Goal: Information Seeking & Learning: Learn about a topic

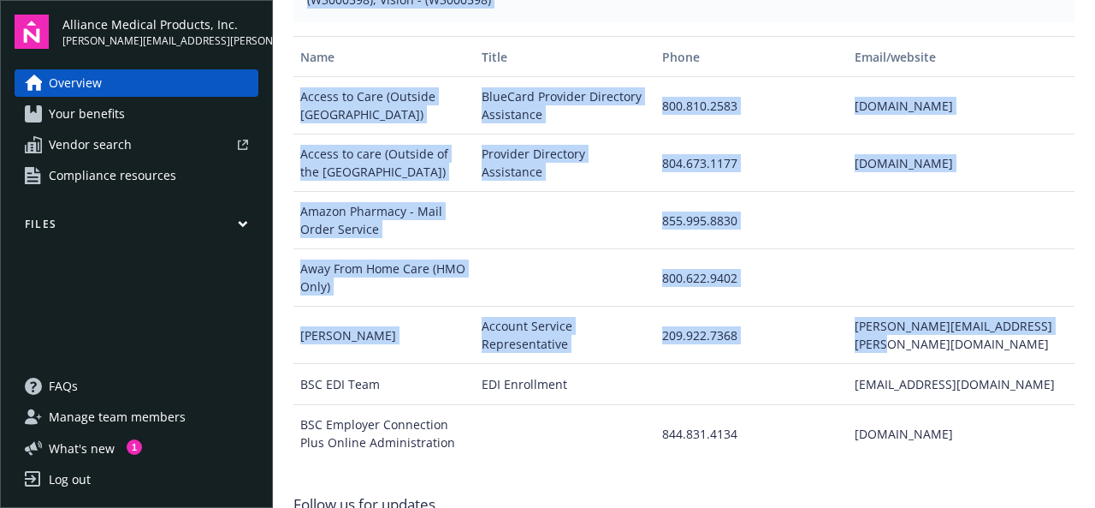
scroll to position [924, 0]
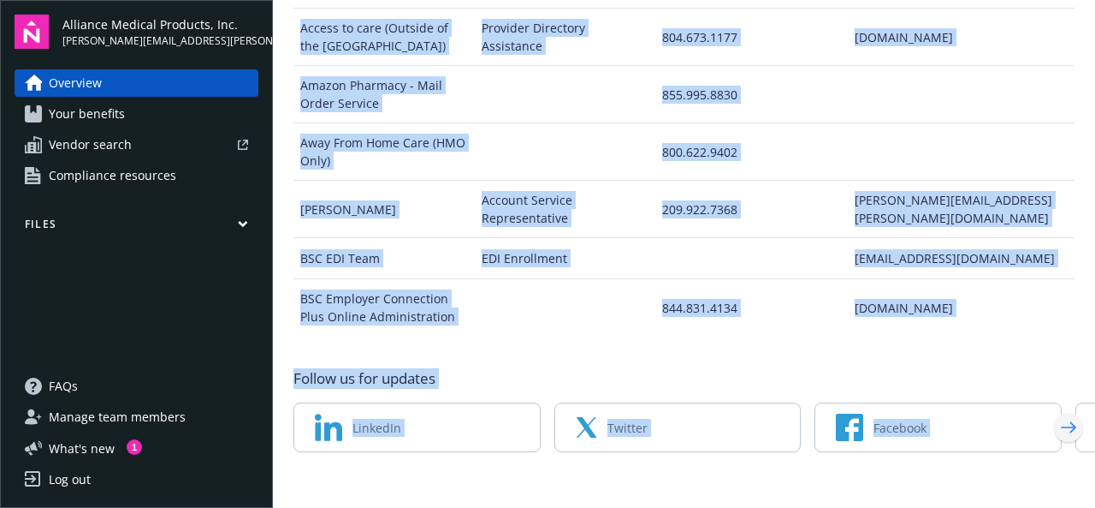
drag, startPoint x: 1095, startPoint y: 28, endPoint x: 1066, endPoint y: 422, distance: 394.8
click at [1066, 422] on main "Welcome to Navigator , [PERSON_NAME] Newfront news View all news COBRA High Fiv…" at bounding box center [684, 254] width 822 height 508
click at [1061, 381] on div "Follow us for updates LinkedIn Twitter Facebook Instagram" at bounding box center [684, 410] width 781 height 84
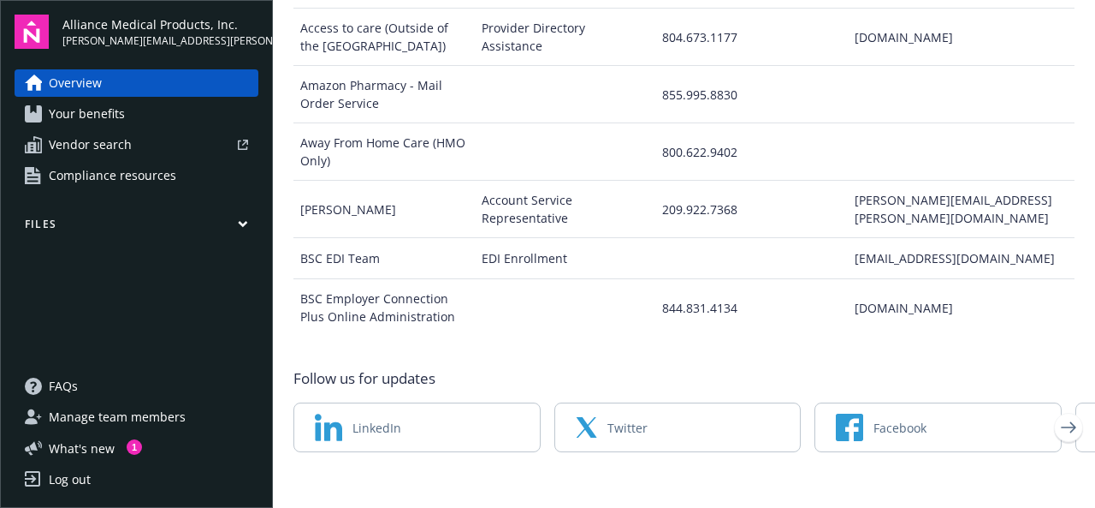
click at [1061, 381] on div "Follow us for updates LinkedIn Twitter Facebook Instagram" at bounding box center [684, 410] width 781 height 84
click at [137, 116] on link "Your benefits" at bounding box center [137, 113] width 244 height 27
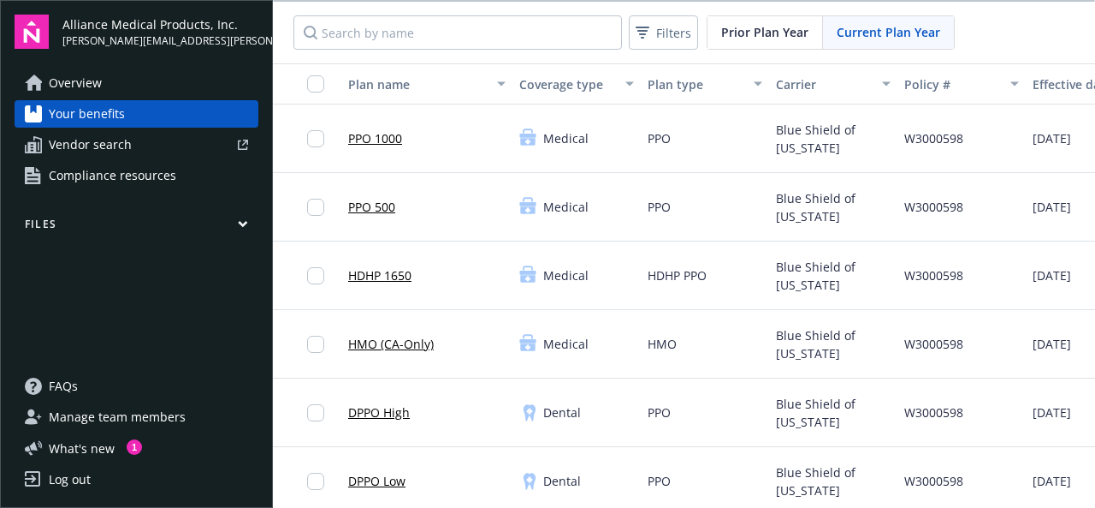
click at [71, 77] on span "Overview" at bounding box center [75, 82] width 53 height 27
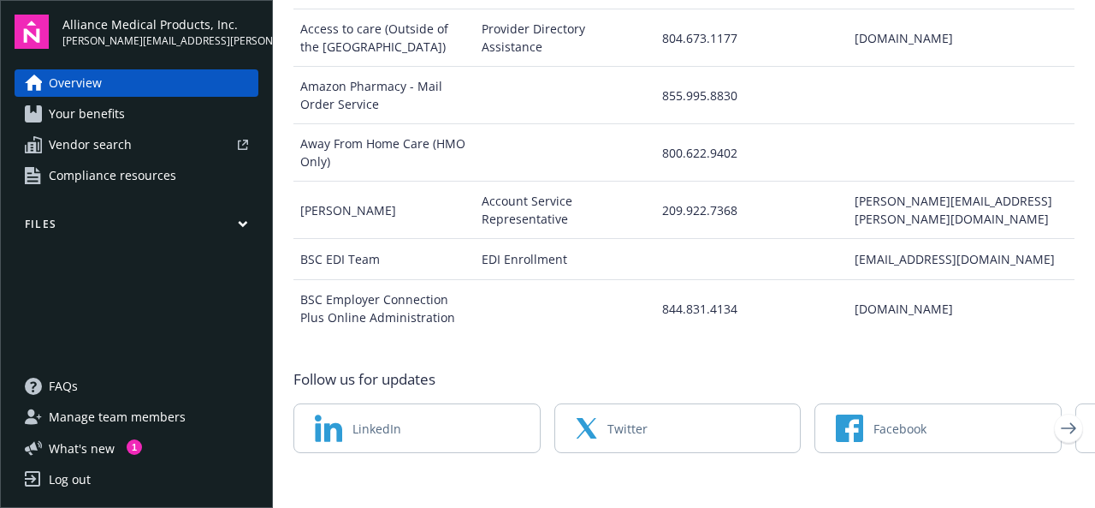
scroll to position [924, 0]
click at [86, 166] on span "Compliance resources" at bounding box center [113, 175] width 128 height 27
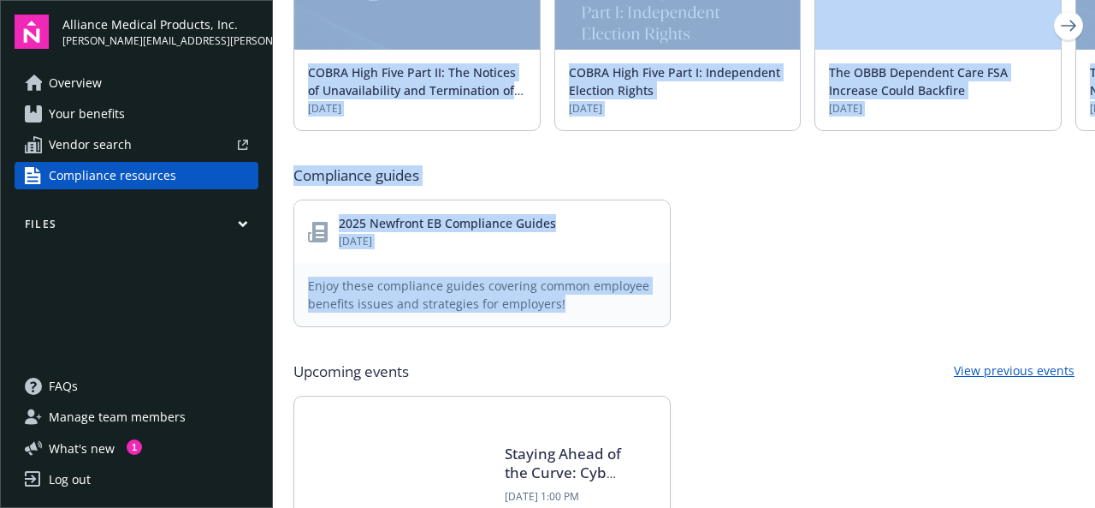
drag, startPoint x: 1095, startPoint y: 87, endPoint x: 1073, endPoint y: 318, distance: 231.2
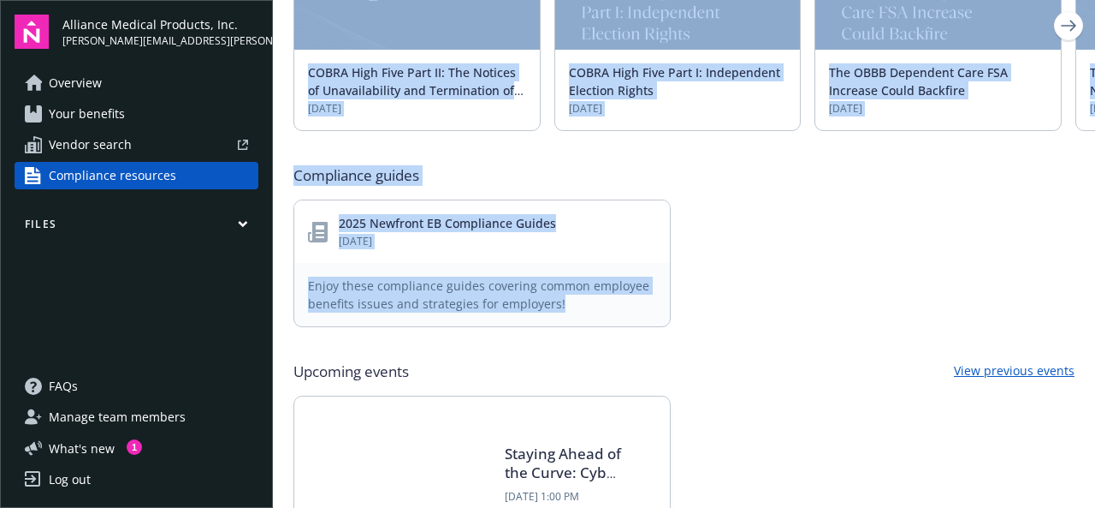
click at [1073, 318] on main "Compliance resources Your team SE Shared email [EMAIL_ADDRESS][DOMAIN_NAME] [PE…" at bounding box center [684, 254] width 822 height 508
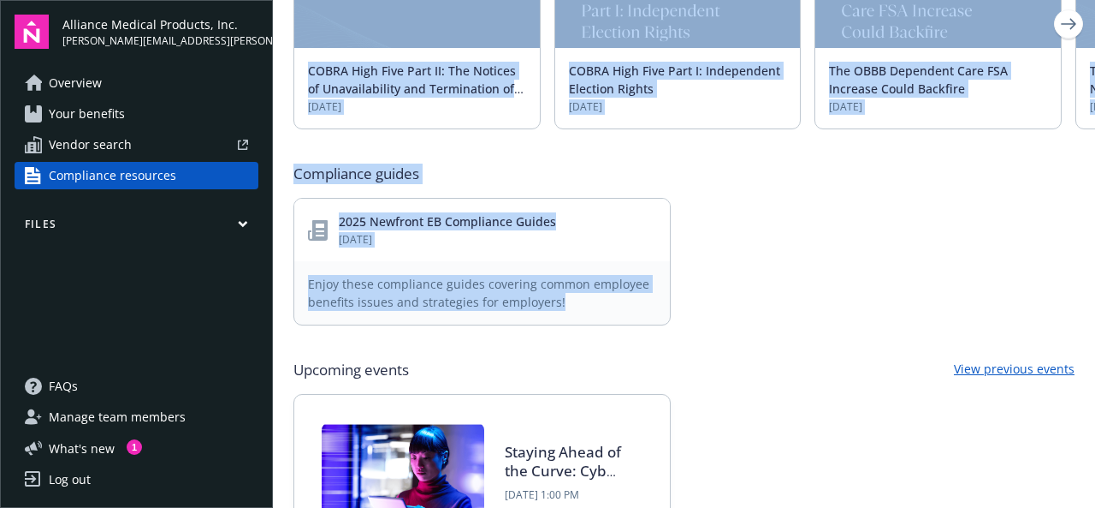
click at [874, 266] on div "2025 Newfront EB Compliance Guides [DATE] Enjoy these compliance guides coverin…" at bounding box center [684, 262] width 781 height 128
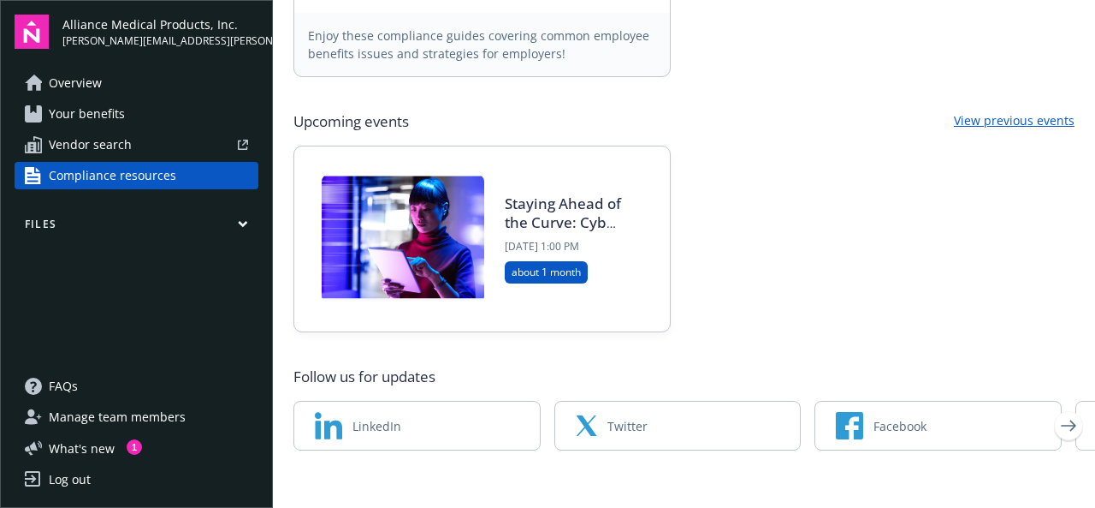
scroll to position [979, 0]
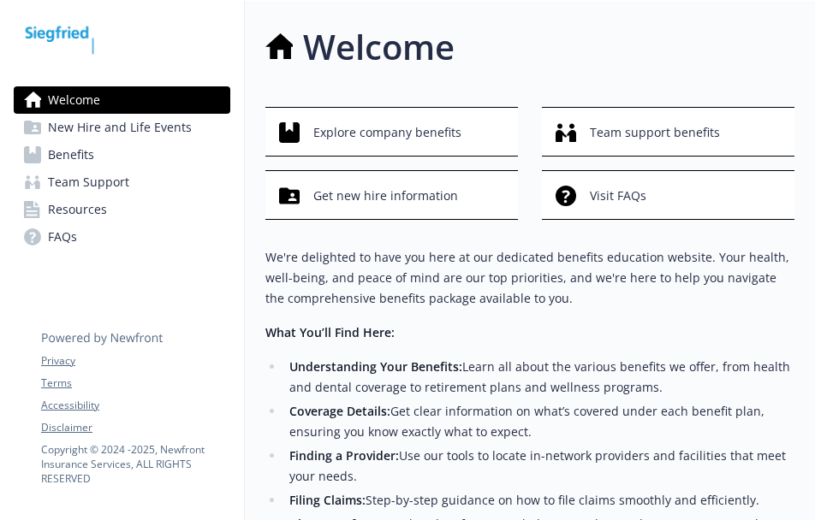
click at [194, 294] on div "Welcome New Hire and Life Events Benefits Team Support Resources FAQs Privacy T…" at bounding box center [122, 457] width 245 height 913
click at [370, 145] on span "Explore company benefits" at bounding box center [387, 132] width 148 height 33
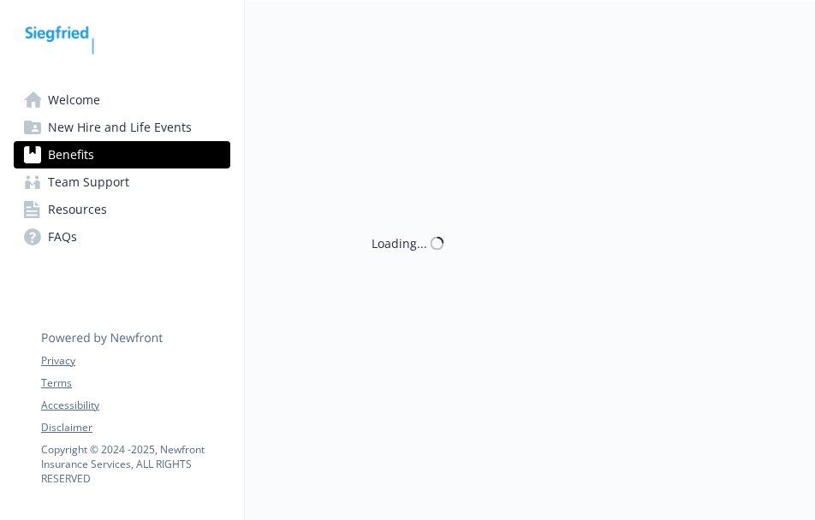
drag, startPoint x: 370, startPoint y: 145, endPoint x: 613, endPoint y: 169, distance: 244.2
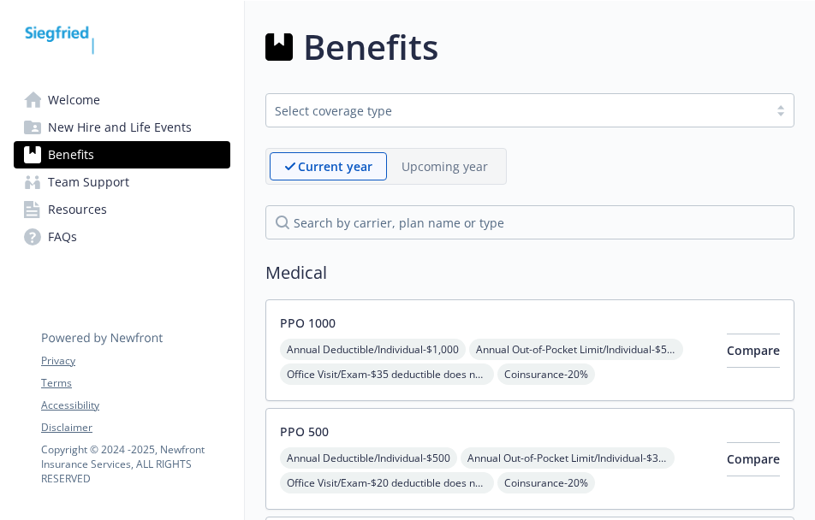
click at [87, 93] on span "Welcome" at bounding box center [74, 99] width 52 height 27
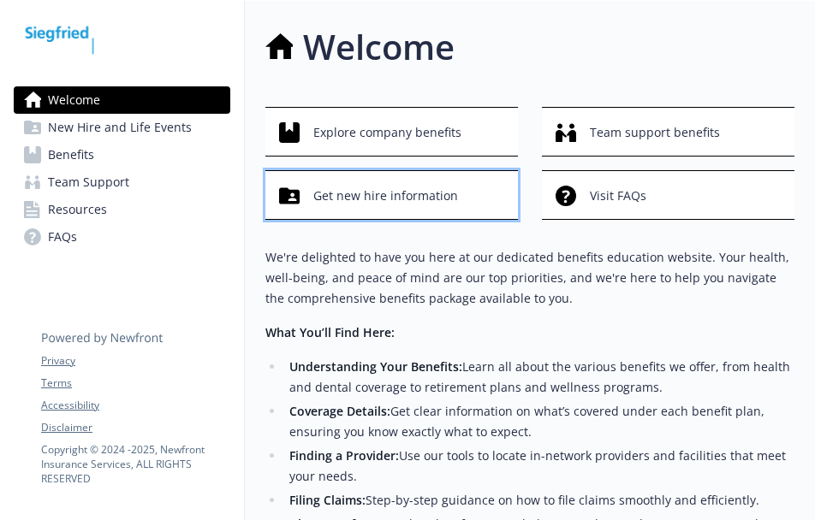
click at [439, 195] on span "Get new hire information" at bounding box center [385, 196] width 145 height 33
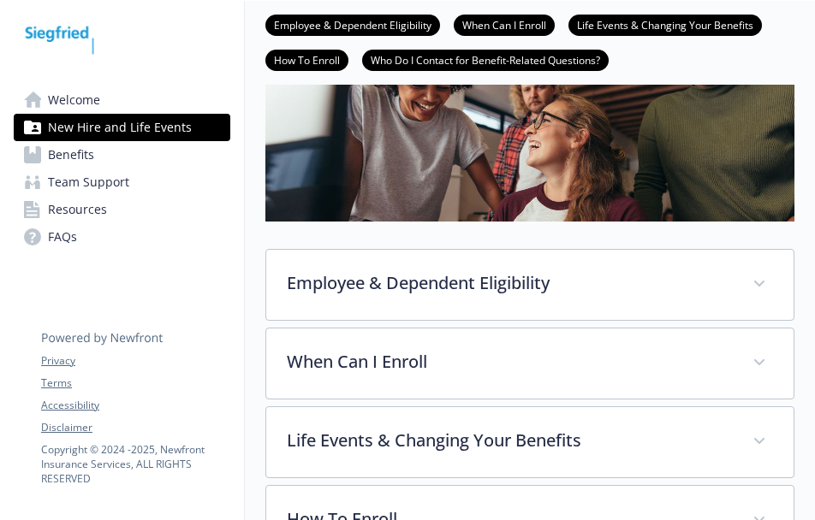
scroll to position [327, 0]
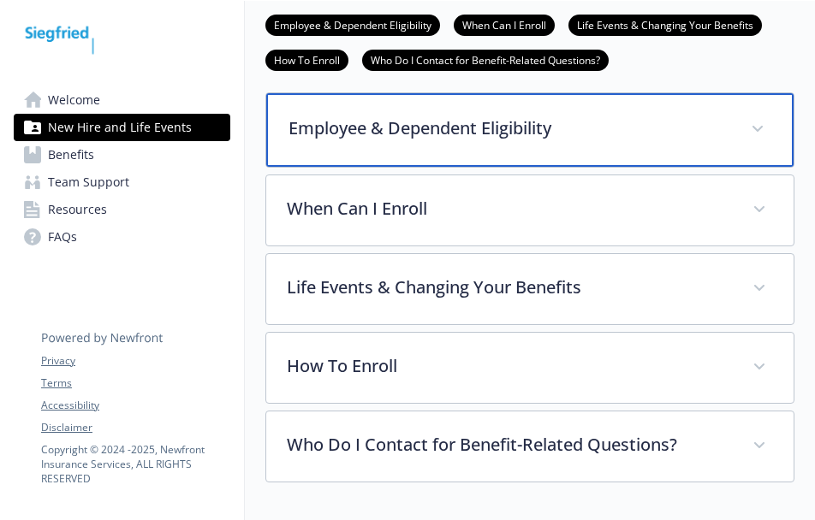
click at [638, 124] on p "Employee & Dependent Eligibility" at bounding box center [509, 129] width 442 height 26
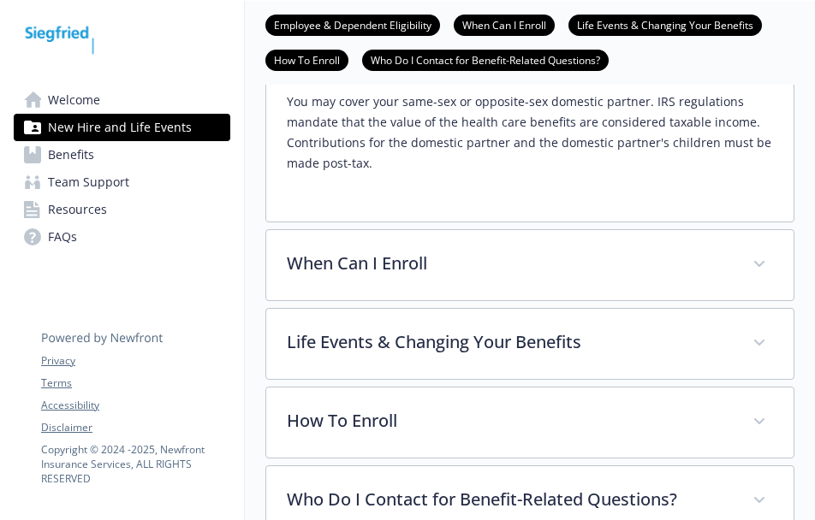
scroll to position [763, 0]
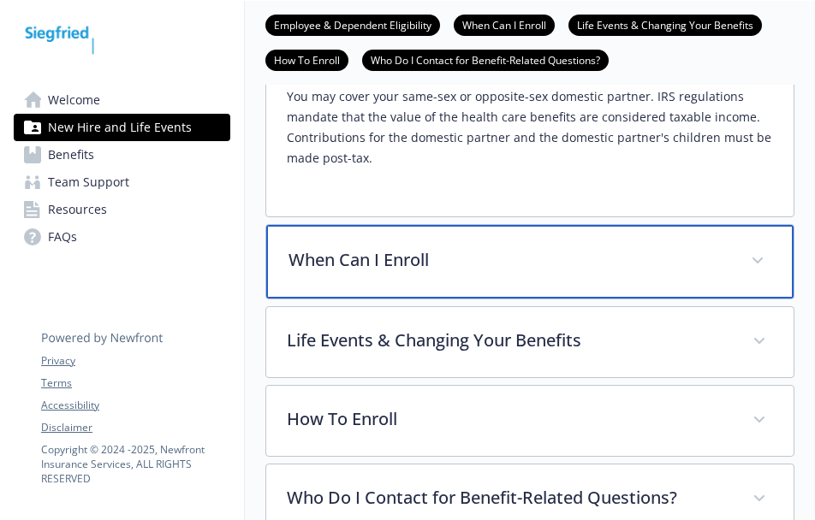
click at [704, 225] on div "When Can I Enroll" at bounding box center [529, 262] width 527 height 74
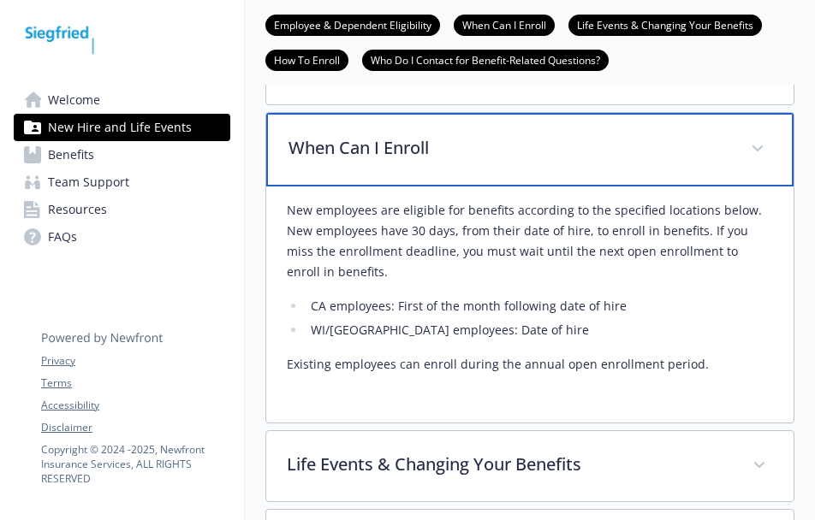
scroll to position [868, 0]
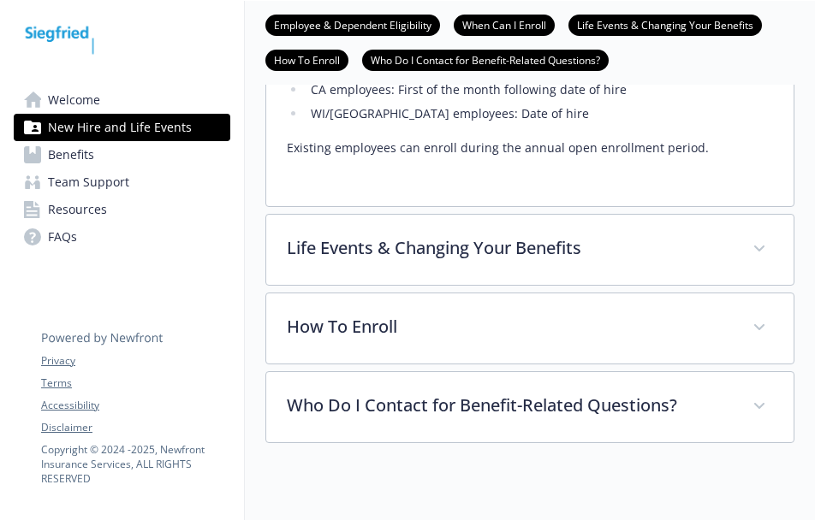
scroll to position [1092, 0]
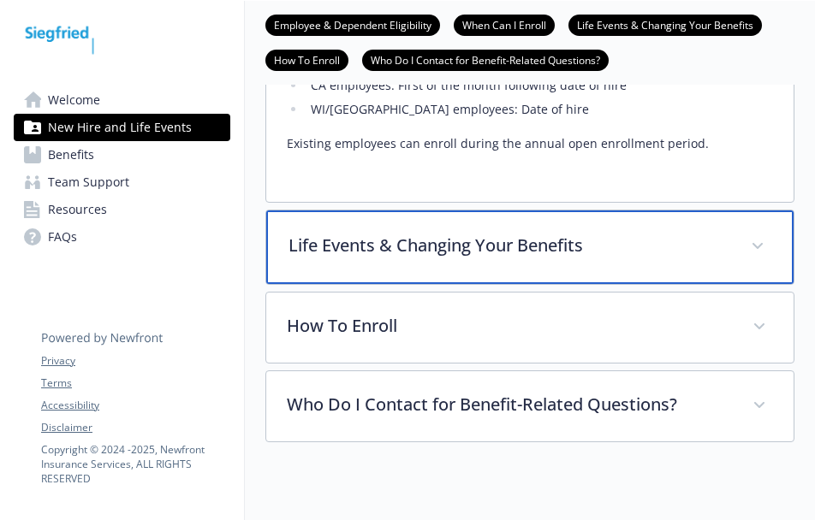
click at [727, 211] on div "Life Events & Changing Your Benefits" at bounding box center [529, 248] width 527 height 74
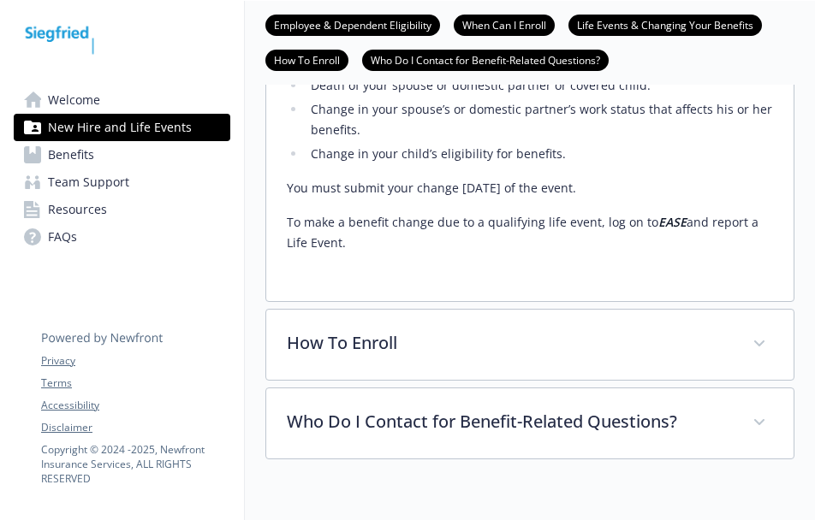
scroll to position [1512, 0]
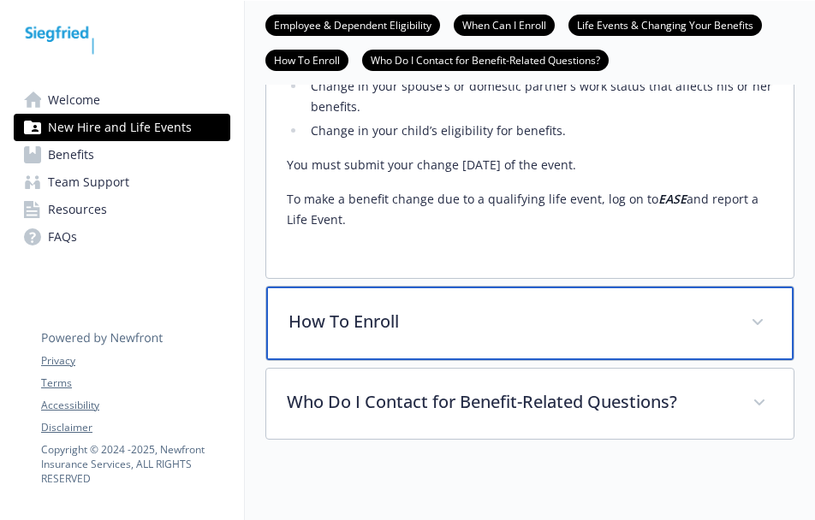
click at [704, 309] on p "How To Enroll" at bounding box center [509, 322] width 442 height 26
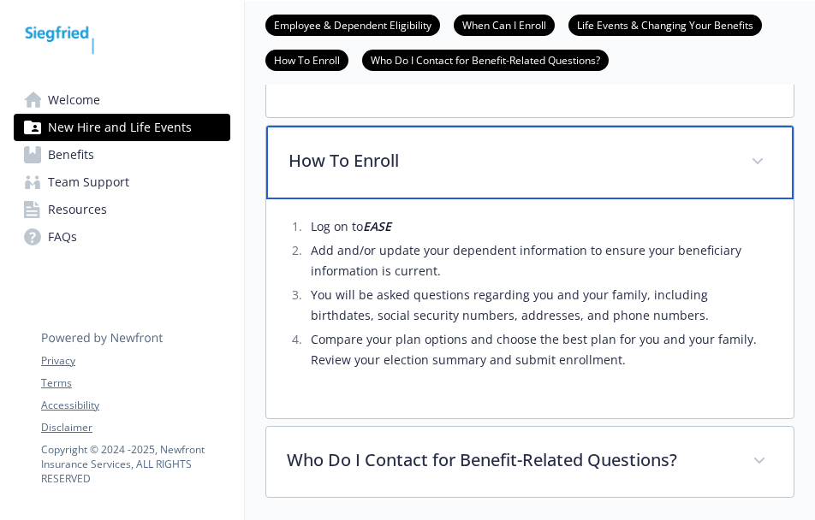
scroll to position [1678, 0]
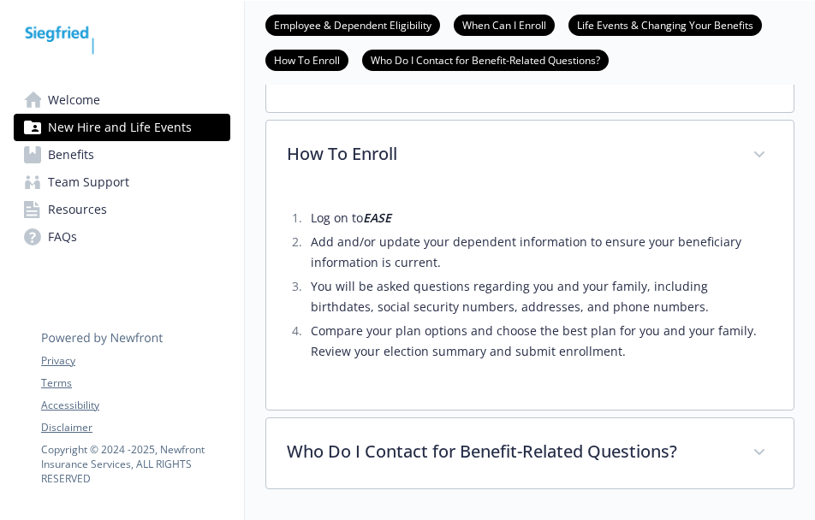
click at [238, 259] on div "Welcome New Hire and Life Events Benefits Team Support Resources FAQs Privacy T…" at bounding box center [122, 143] width 244 height 284
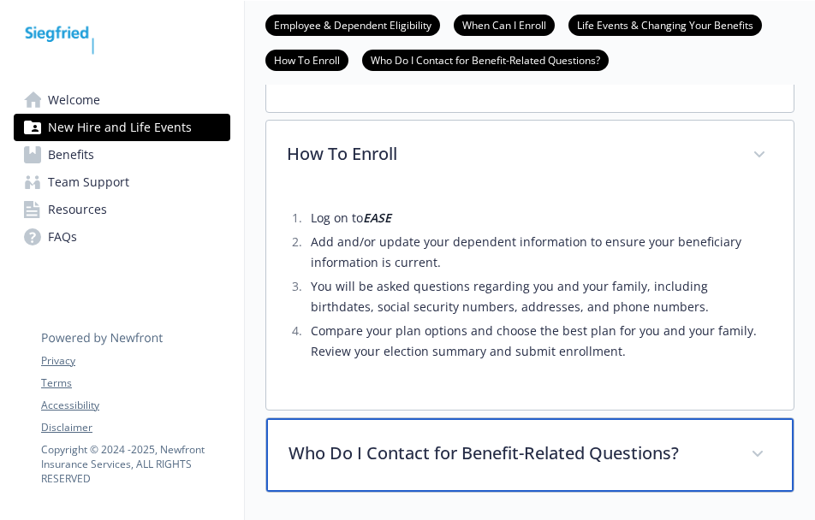
click at [620, 424] on div "Who Do I Contact for Benefit-Related Questions?" at bounding box center [529, 456] width 527 height 74
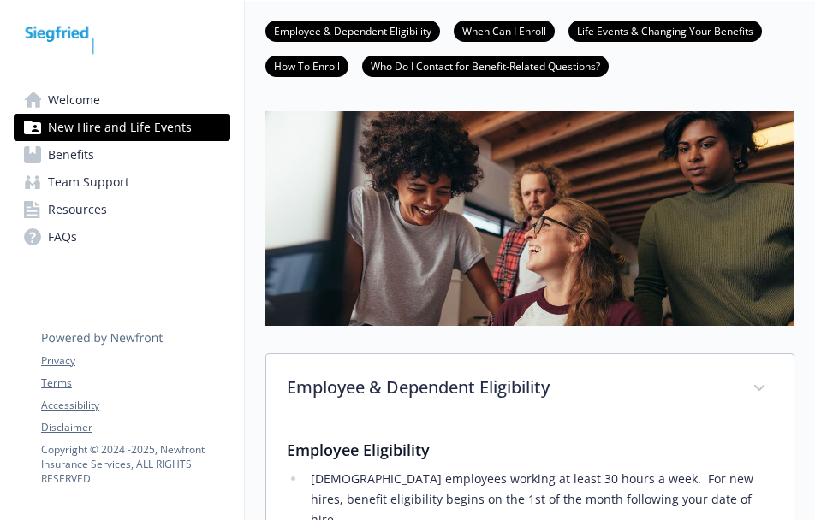
scroll to position [0, 0]
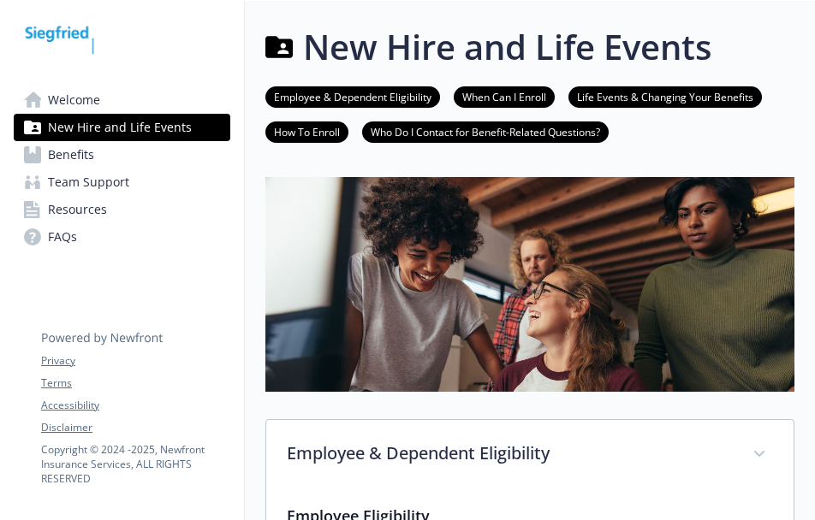
click at [63, 155] on span "Benefits" at bounding box center [71, 154] width 46 height 27
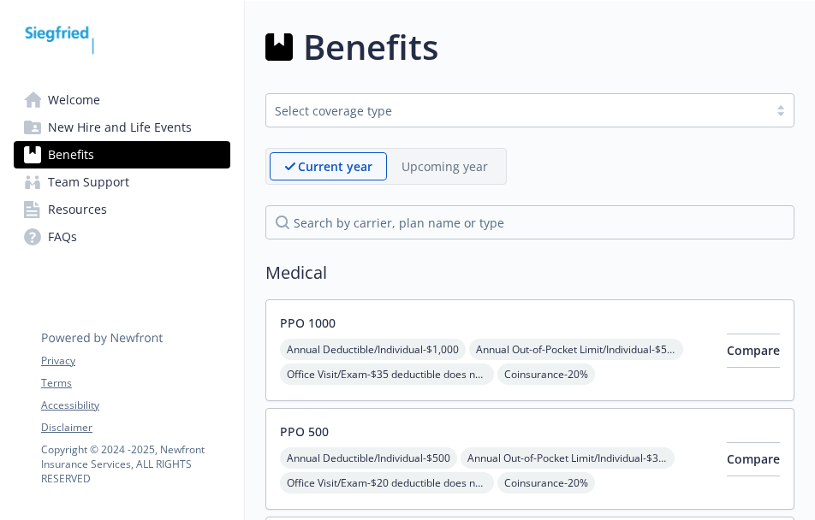
click at [70, 189] on span "Team Support" at bounding box center [88, 182] width 81 height 27
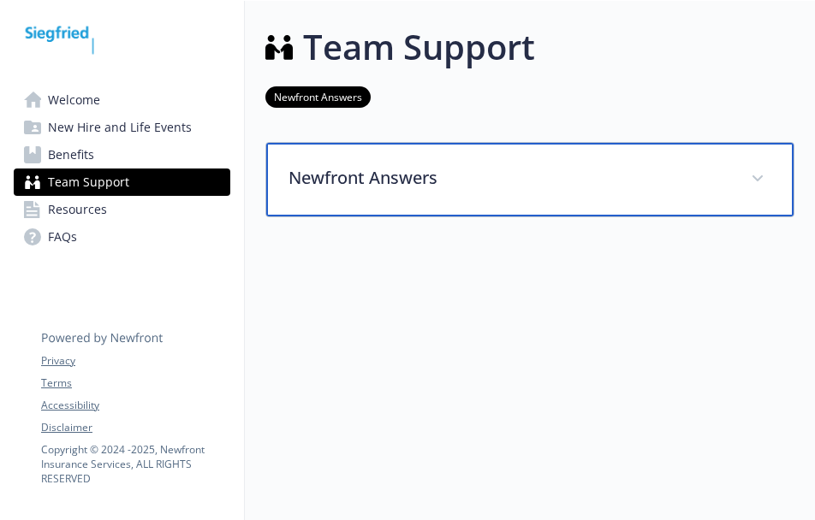
click at [430, 199] on div "Newfront Answers" at bounding box center [529, 180] width 527 height 74
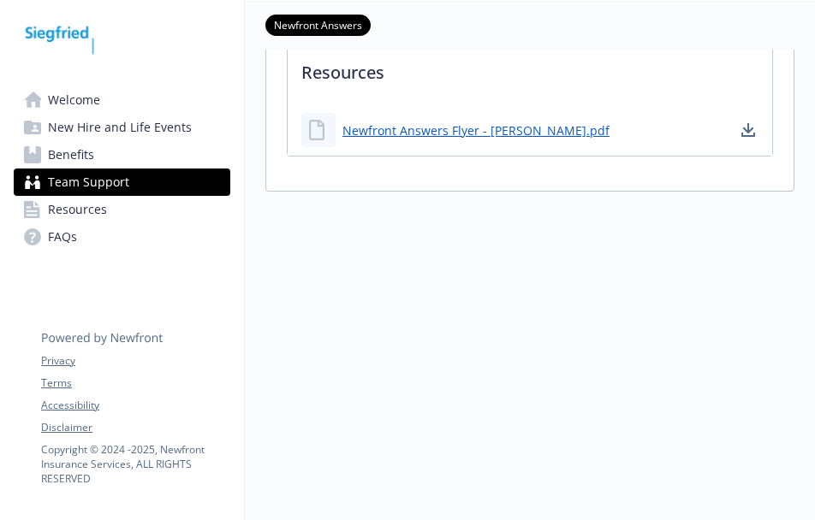
scroll to position [561, 0]
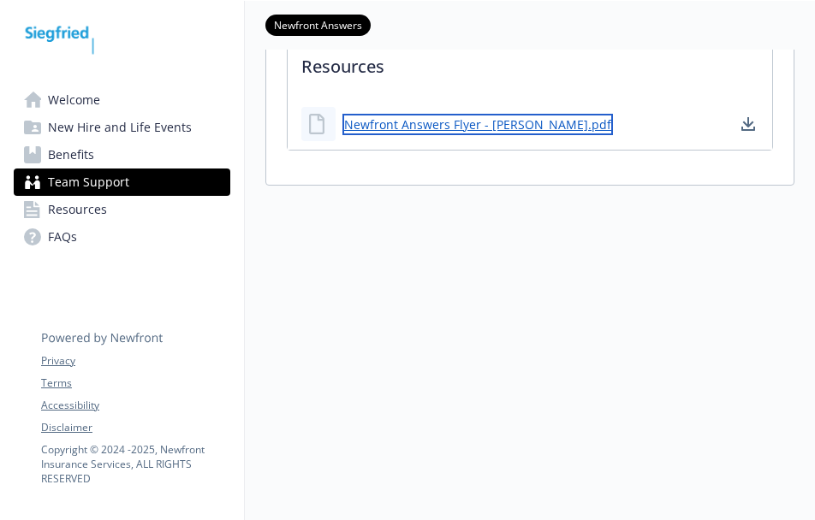
click at [402, 123] on link "Newfront Answers Flyer - Siegfried.pdf" at bounding box center [477, 124] width 270 height 21
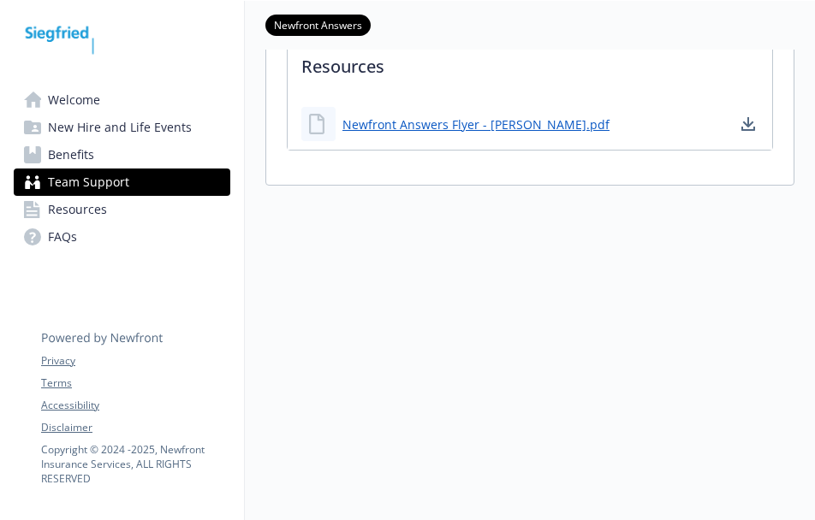
click at [229, 251] on div "Welcome New Hire and Life Events Benefits Team Support Resources FAQs Privacy T…" at bounding box center [122, 143] width 244 height 284
click at [101, 218] on span "Resources" at bounding box center [77, 209] width 59 height 27
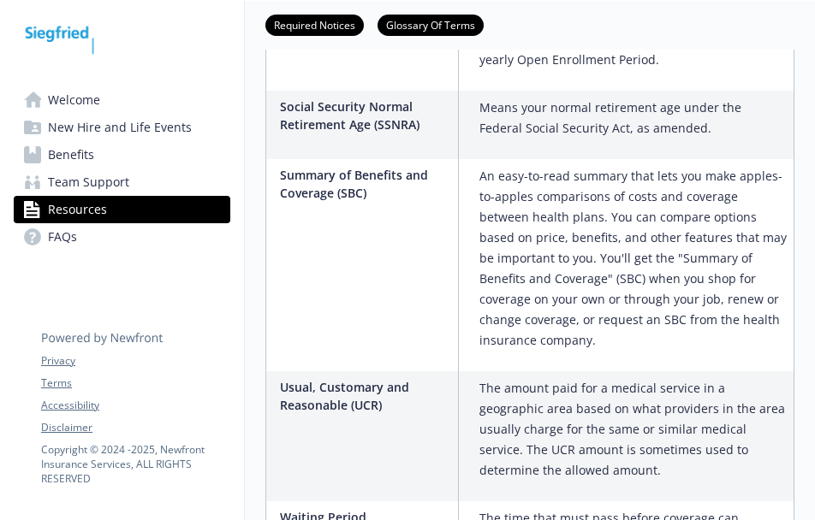
scroll to position [3946, 0]
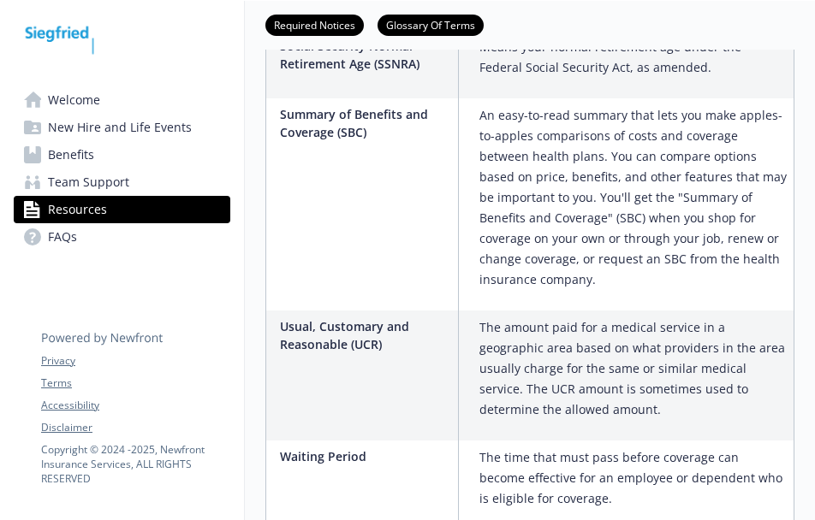
click at [80, 233] on link "FAQs" at bounding box center [122, 236] width 217 height 27
